Goal: Task Accomplishment & Management: Use online tool/utility

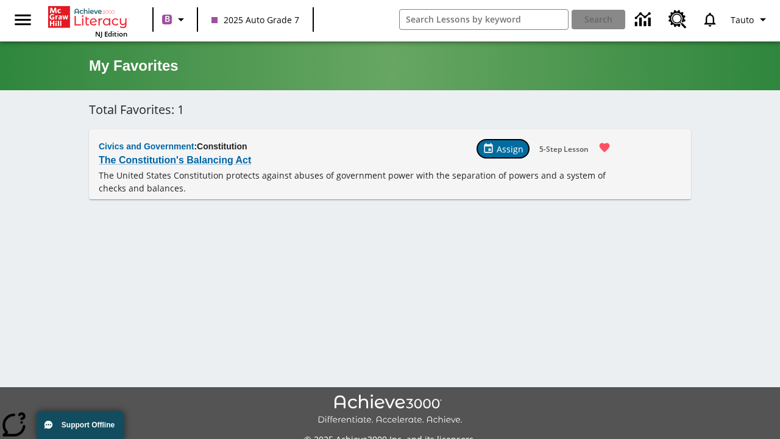
click at [504, 149] on span "Assign" at bounding box center [510, 149] width 27 height 13
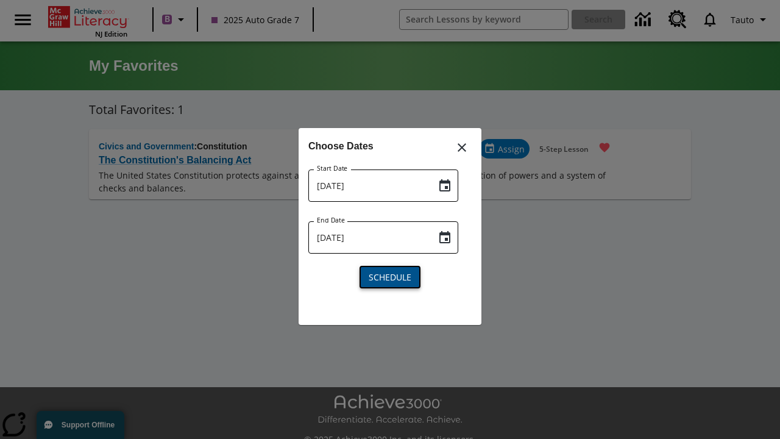
click at [390, 275] on span "Schedule" at bounding box center [390, 277] width 43 height 13
